Goal: Complete application form

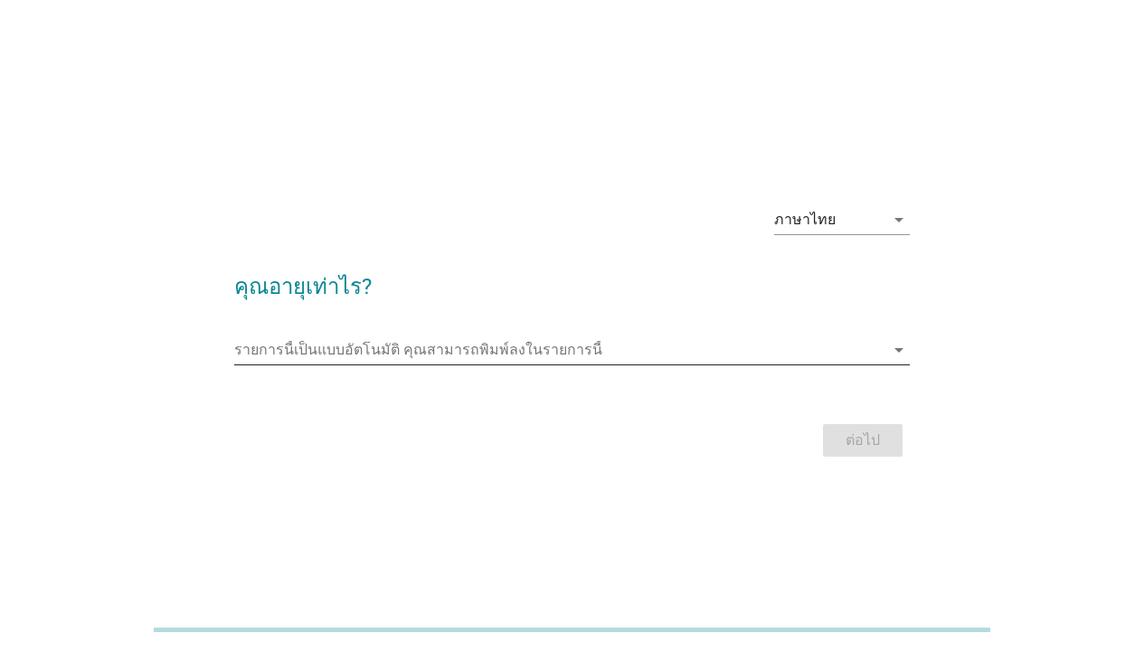
click at [540, 355] on input "รายการนี้เป็นแบบอัตโนมัติ คุณสามารถพิมพ์ลงในรายการนี้" at bounding box center [559, 350] width 650 height 29
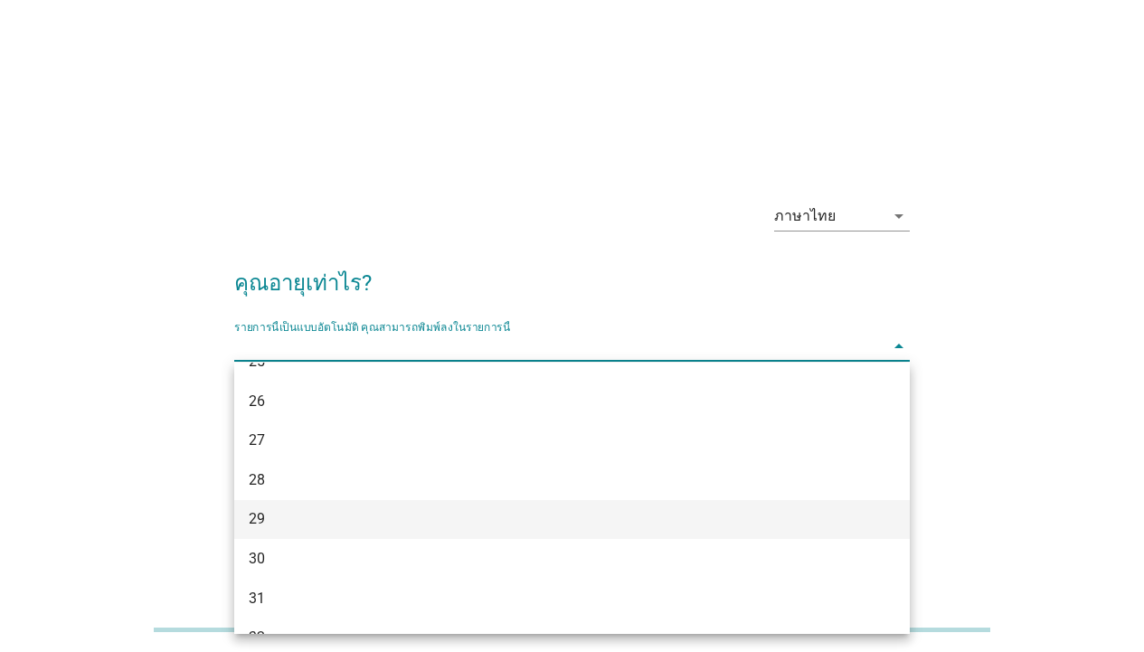
scroll to position [307, 0]
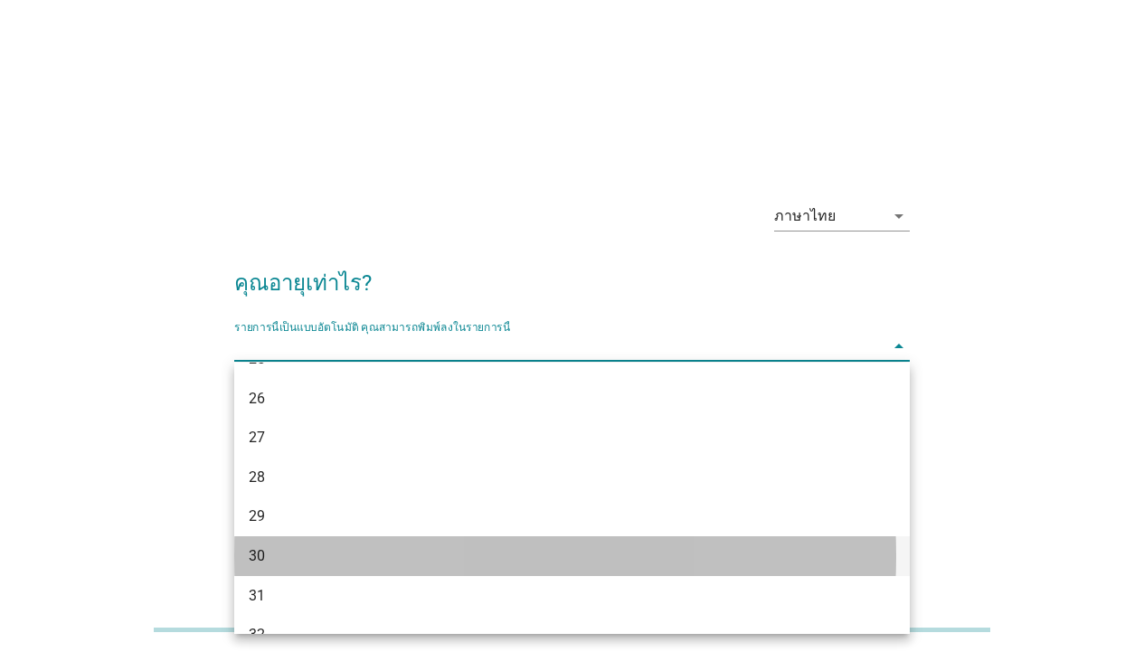
click at [356, 555] on div "30" at bounding box center [545, 557] width 593 height 22
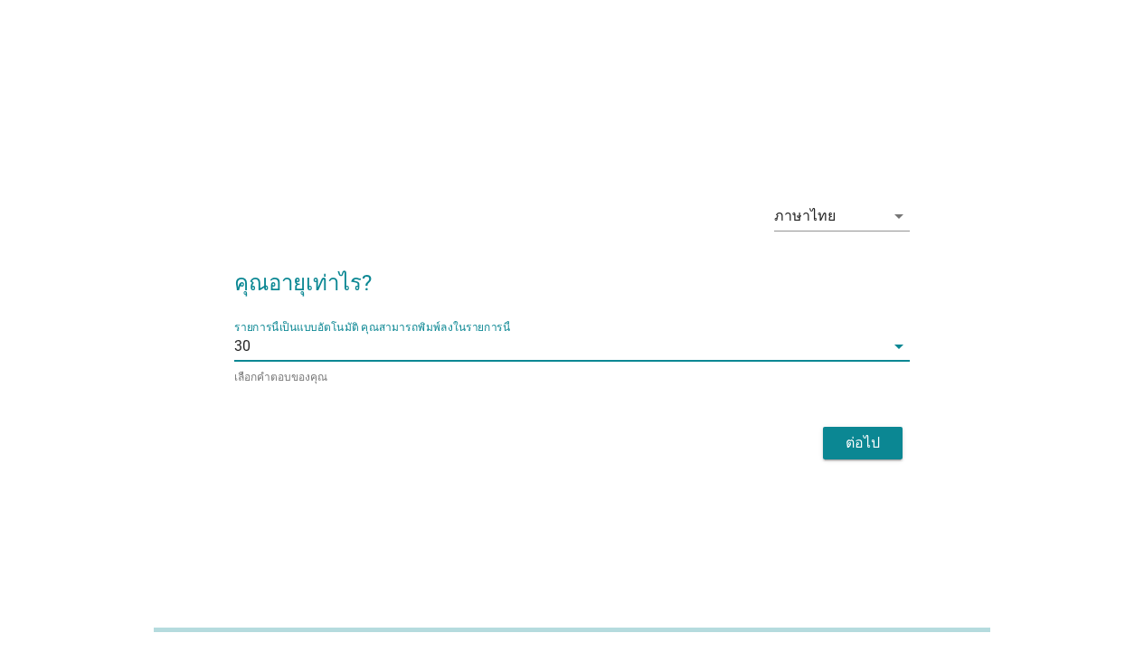
click at [869, 432] on div "ต่อไป" at bounding box center [863, 443] width 51 height 22
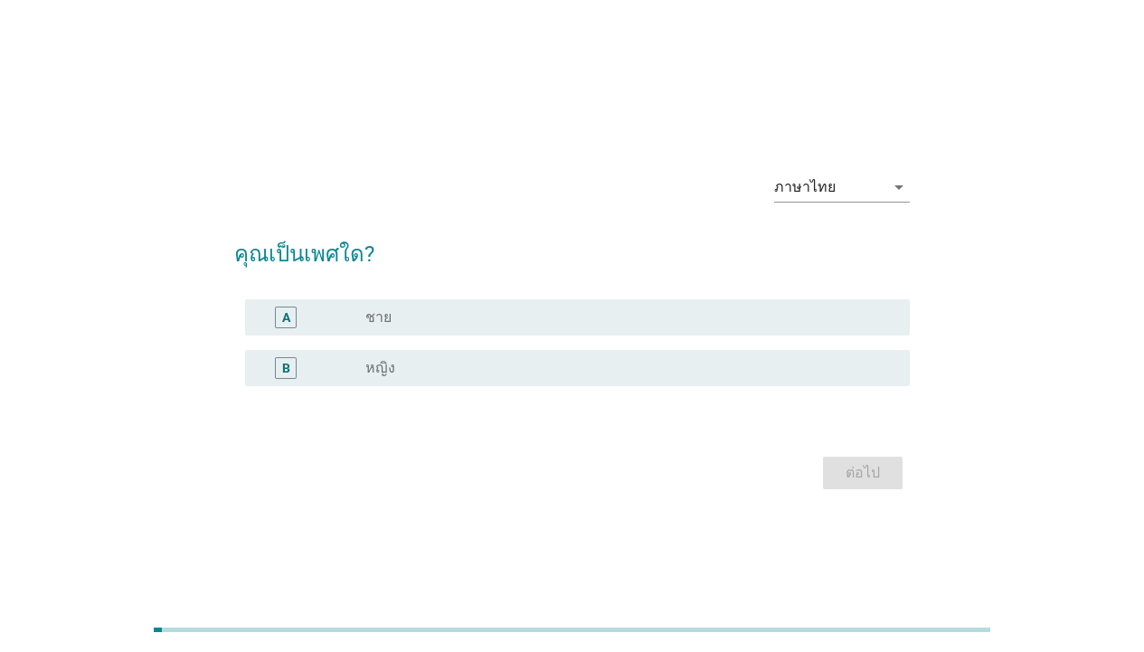
click at [490, 388] on div "B radio_button_unchecked หญิง" at bounding box center [572, 368] width 676 height 51
click at [493, 384] on div "B radio_button_unchecked หญิง" at bounding box center [577, 368] width 665 height 36
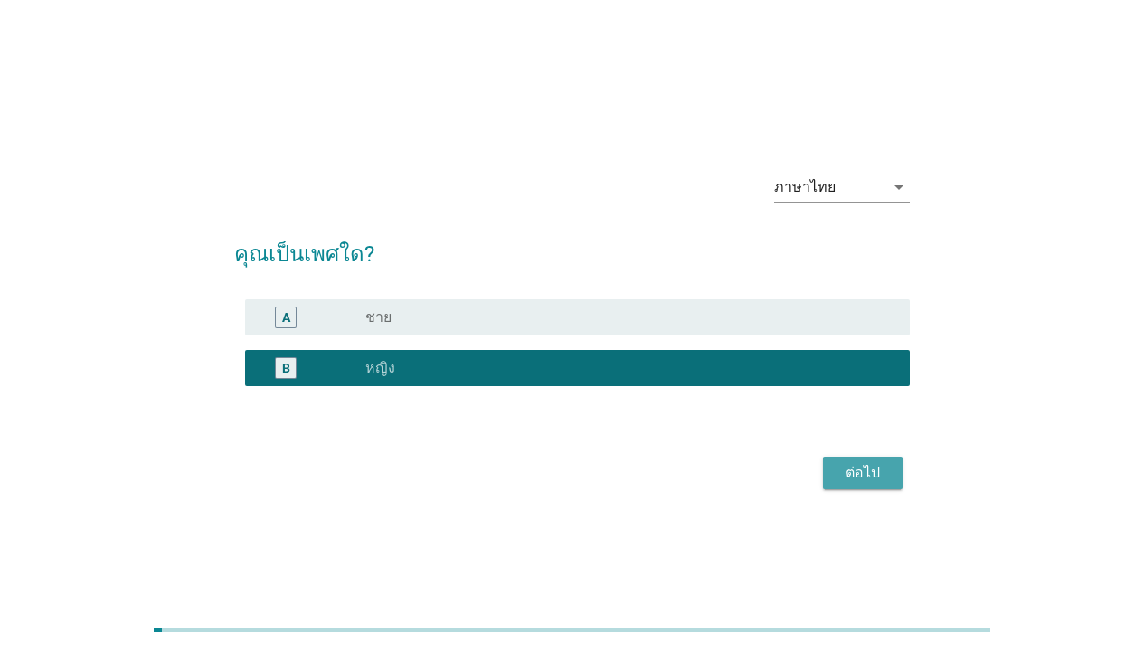
click at [866, 474] on div "ต่อไป" at bounding box center [863, 473] width 51 height 22
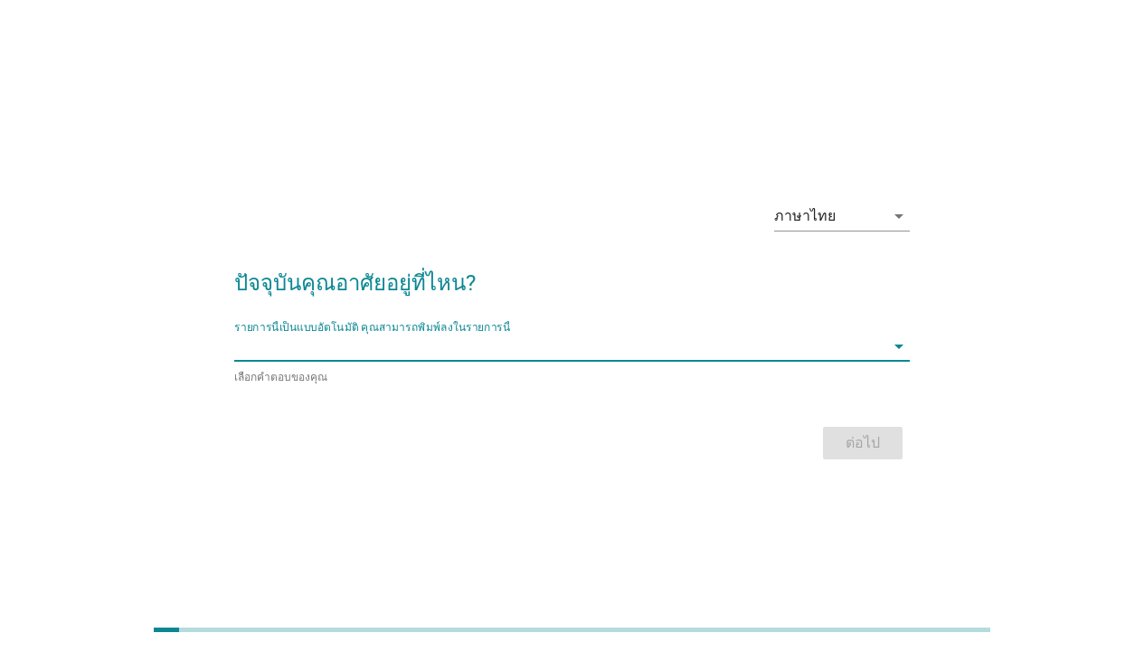
click at [567, 349] on input "รายการนี้เป็นแบบอัตโนมัติ คุณสามารถพิมพ์ลงในรายการนี้" at bounding box center [559, 346] width 650 height 29
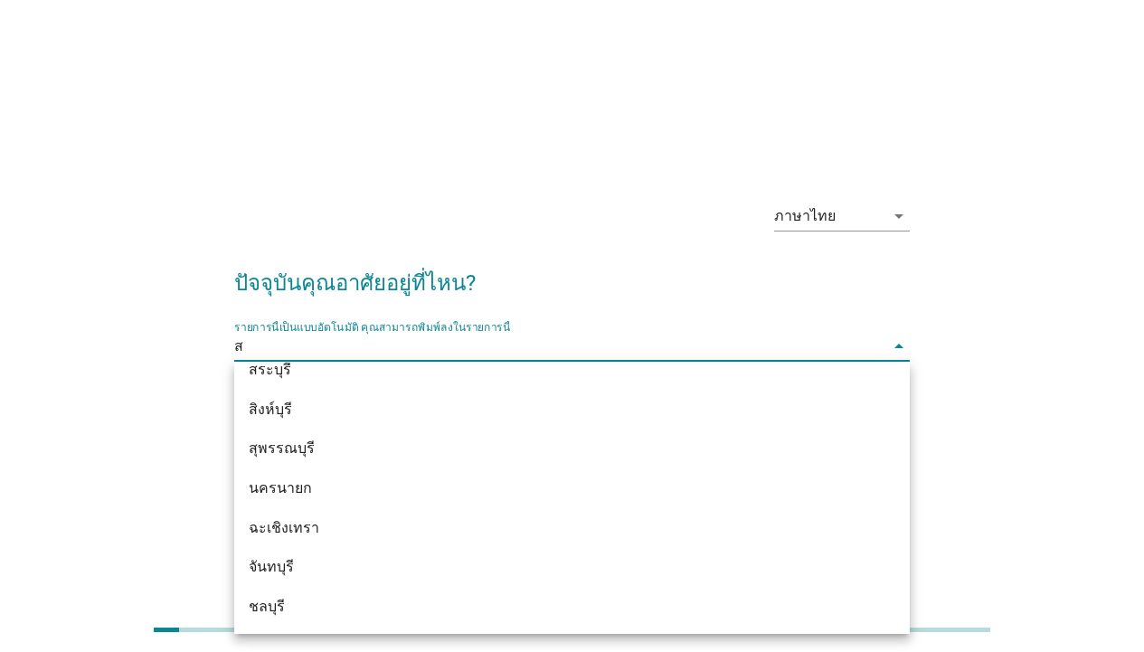
scroll to position [571, 0]
type input "สง"
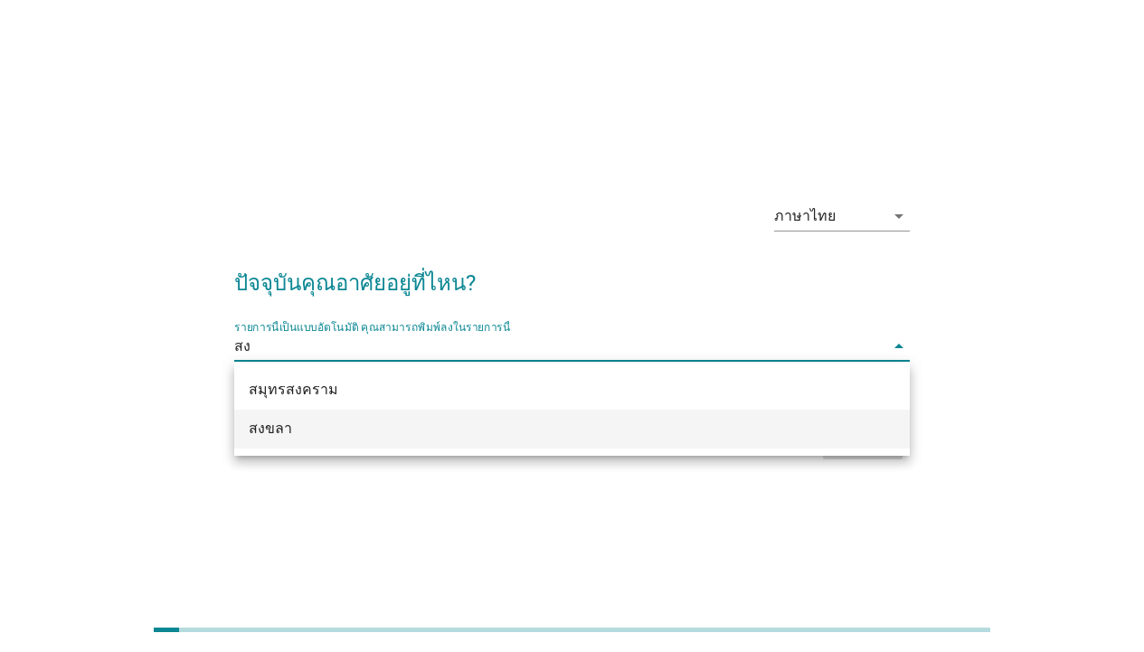
click at [310, 427] on div "สงขลา" at bounding box center [545, 429] width 593 height 22
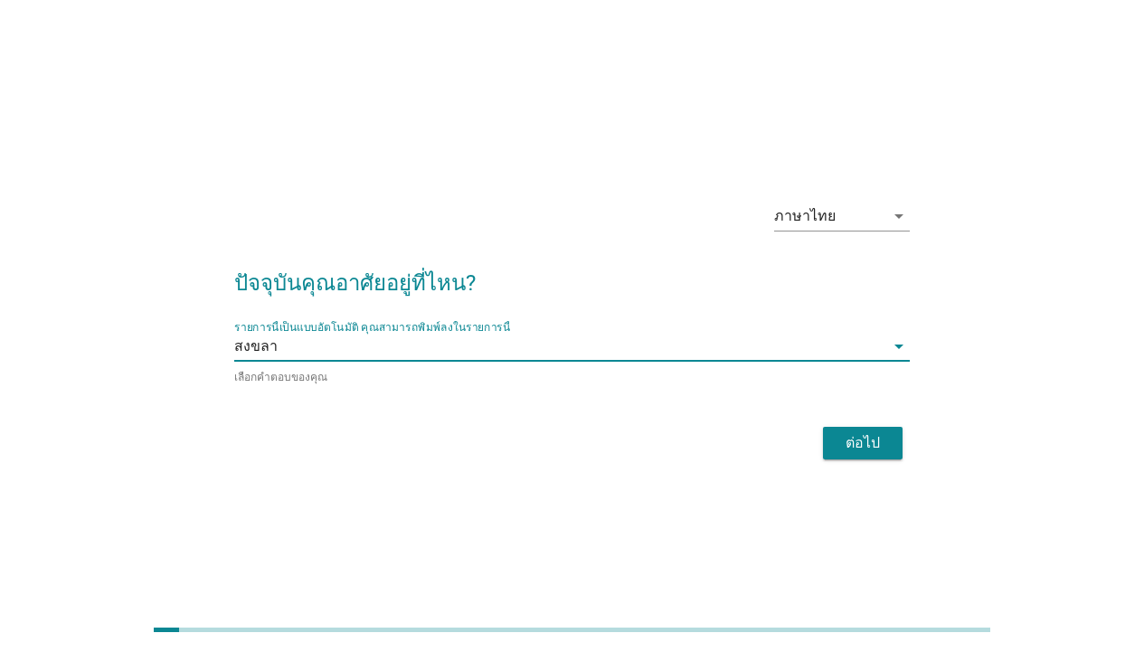
click at [864, 438] on div "ต่อไป" at bounding box center [863, 443] width 51 height 22
